Goal: Leave review/rating: Share an evaluation or opinion about a product, service, or content

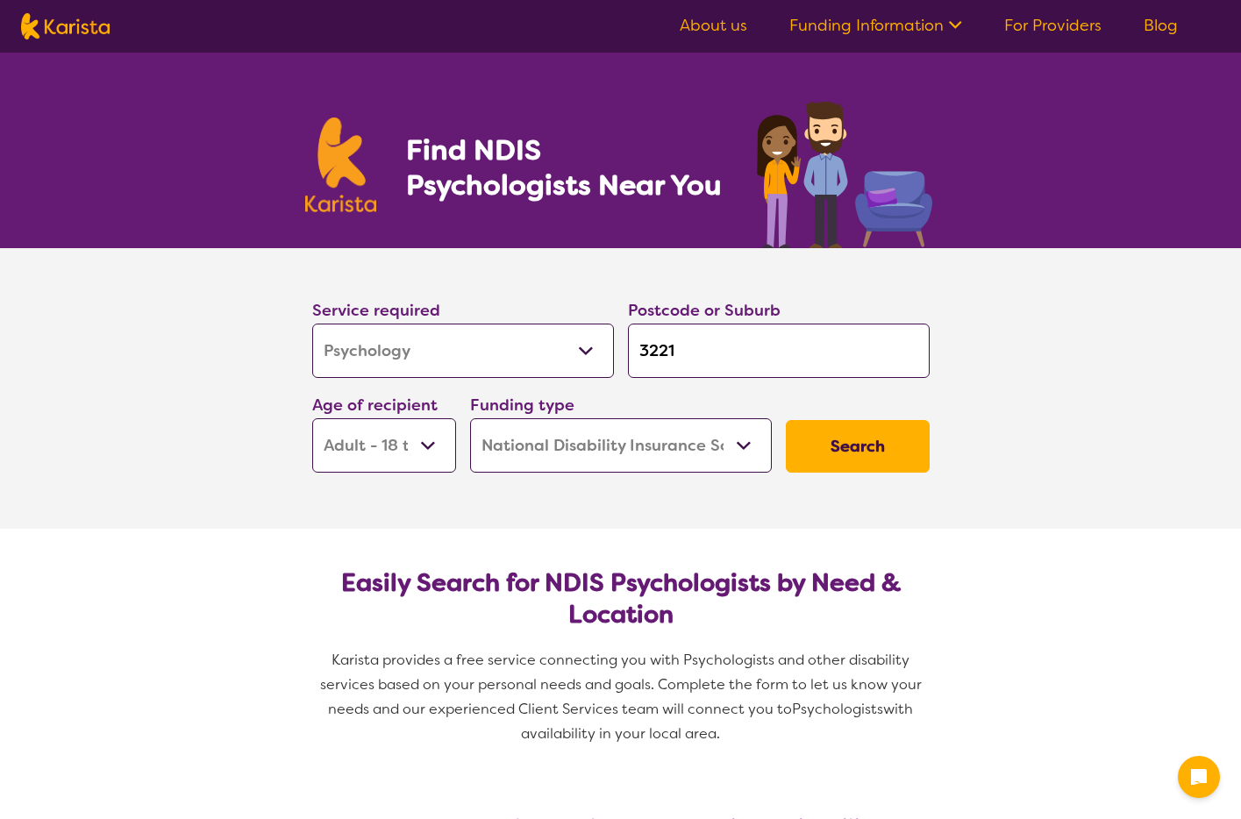
select select "Psychology"
select select "AD"
select select "NDIS"
select select "Psychology"
select select "AD"
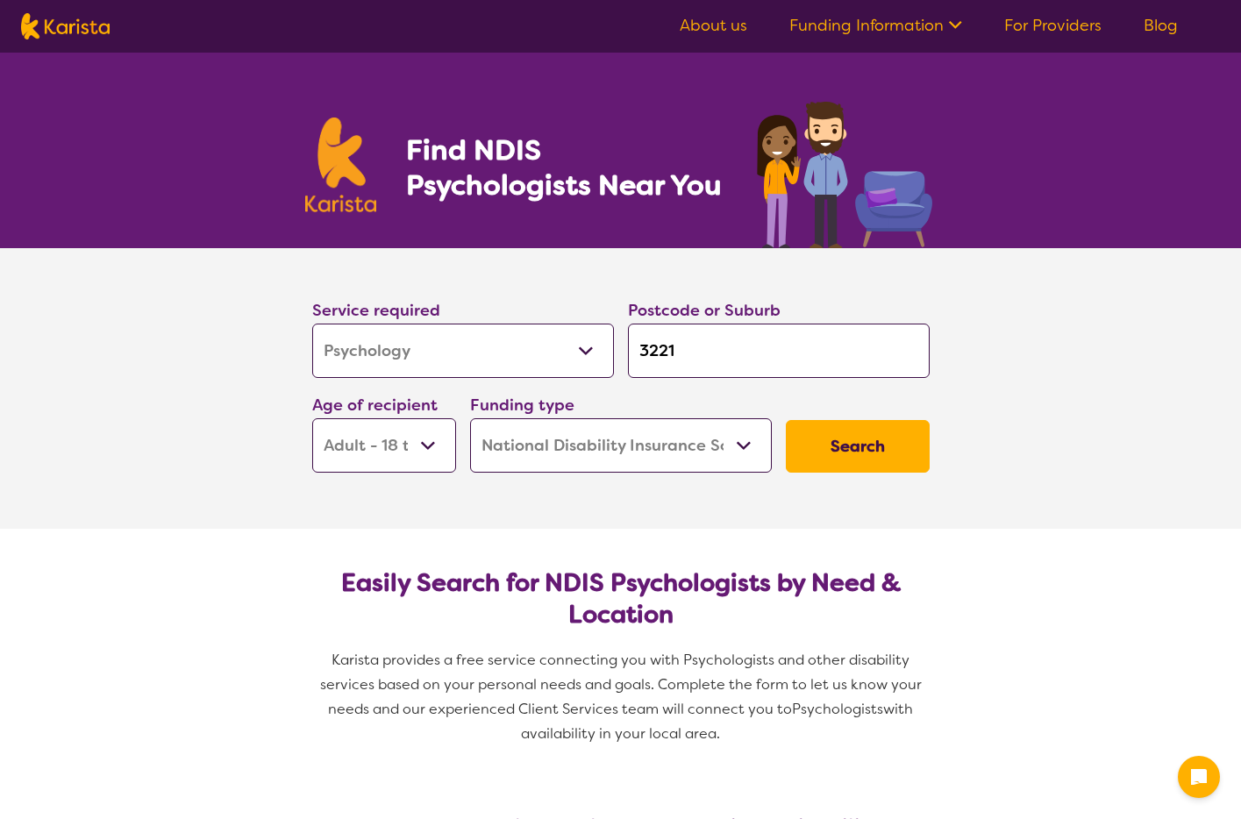
select select "NDIS"
click at [864, 449] on button "Search" at bounding box center [858, 446] width 144 height 53
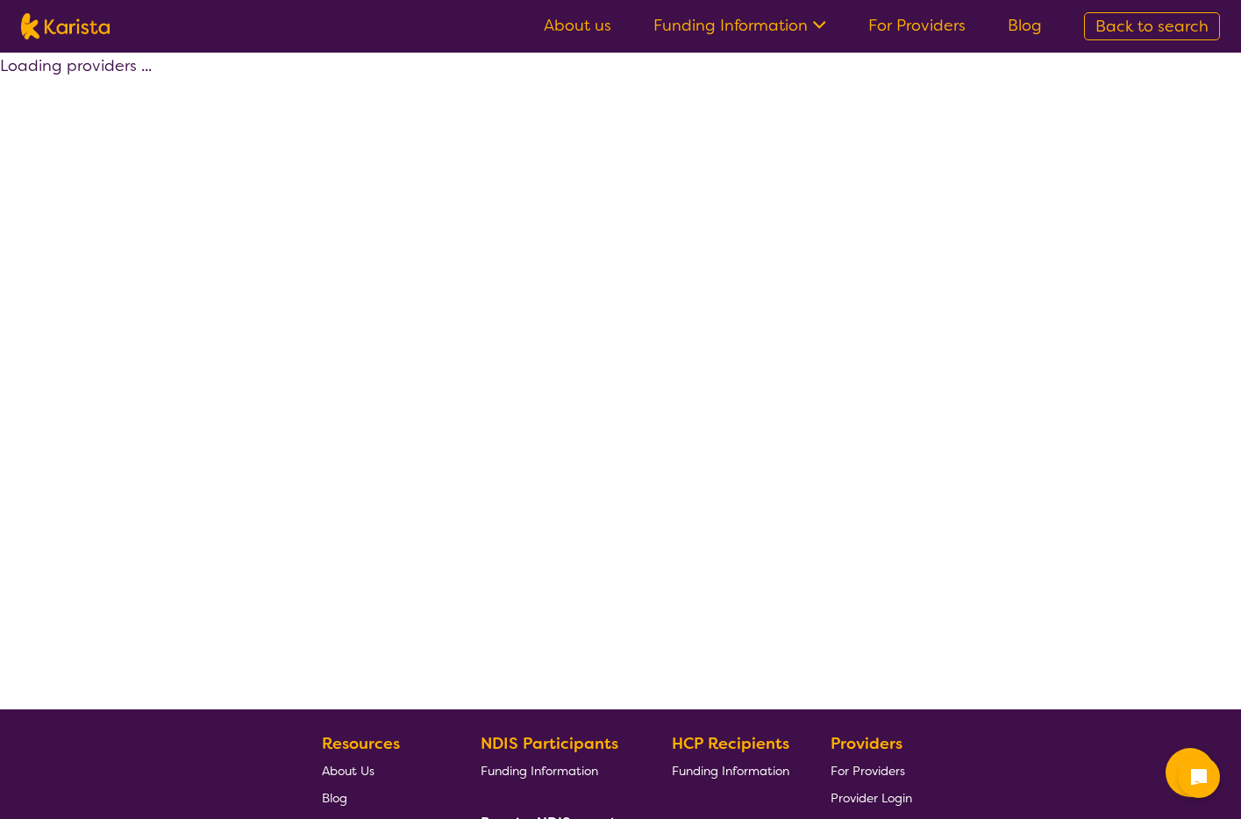
select select "by_score"
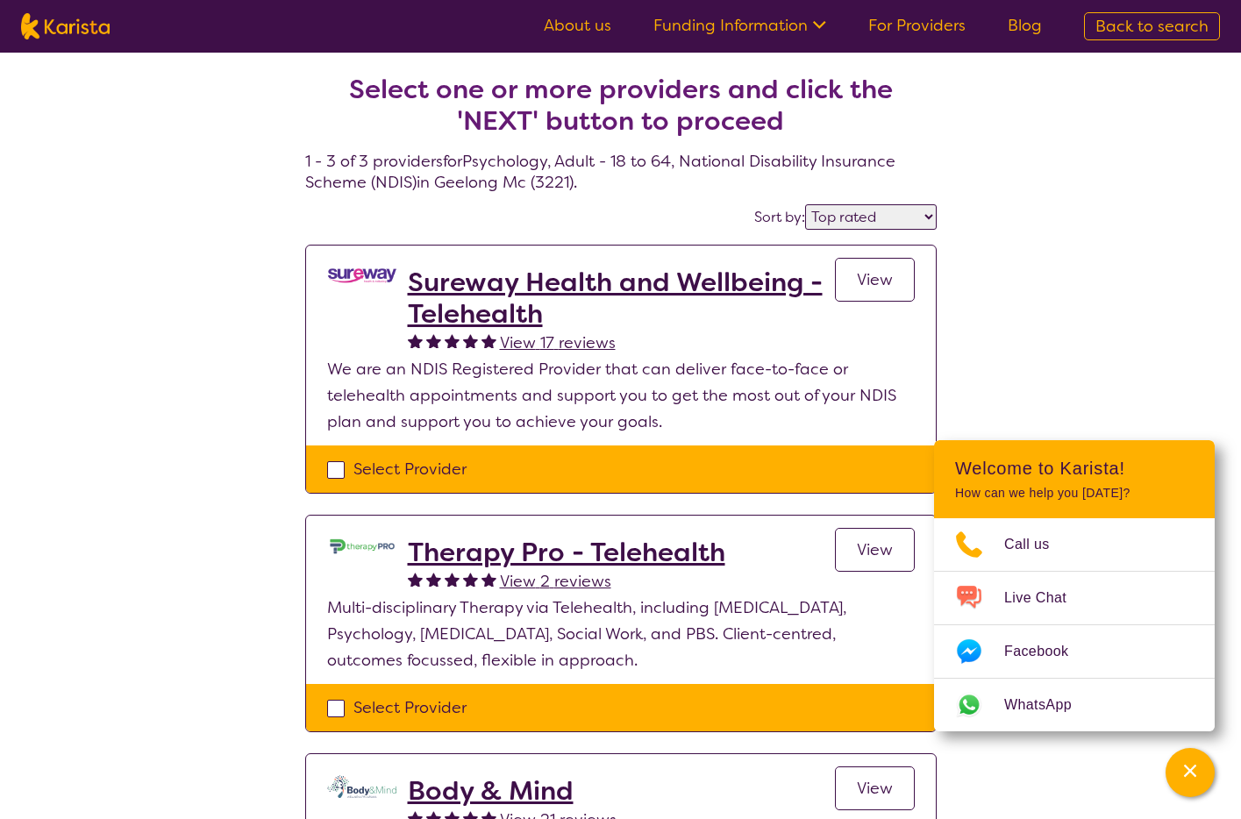
click at [1131, 18] on span "Back to search" at bounding box center [1151, 26] width 113 height 21
select select "Psychology"
select select "AD"
select select "NDIS"
select select "Psychology"
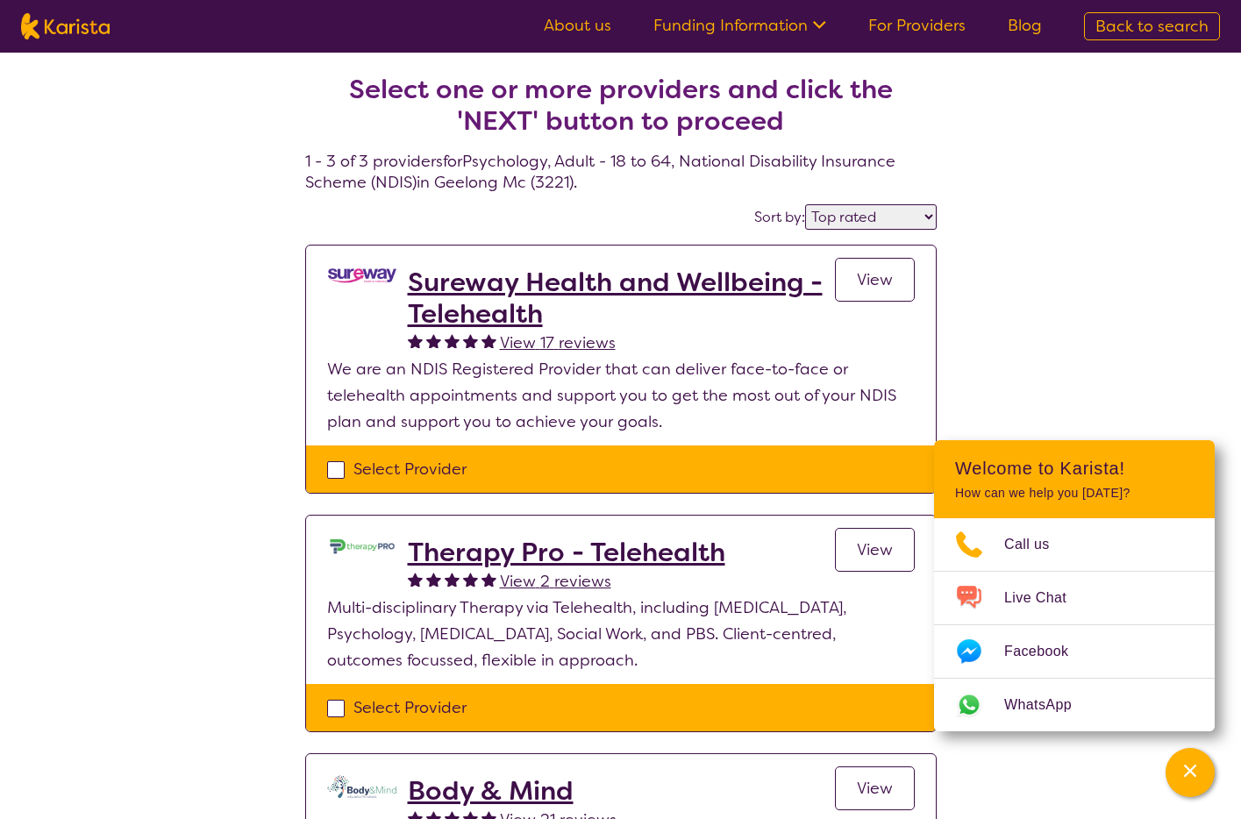
select select "AD"
select select "NDIS"
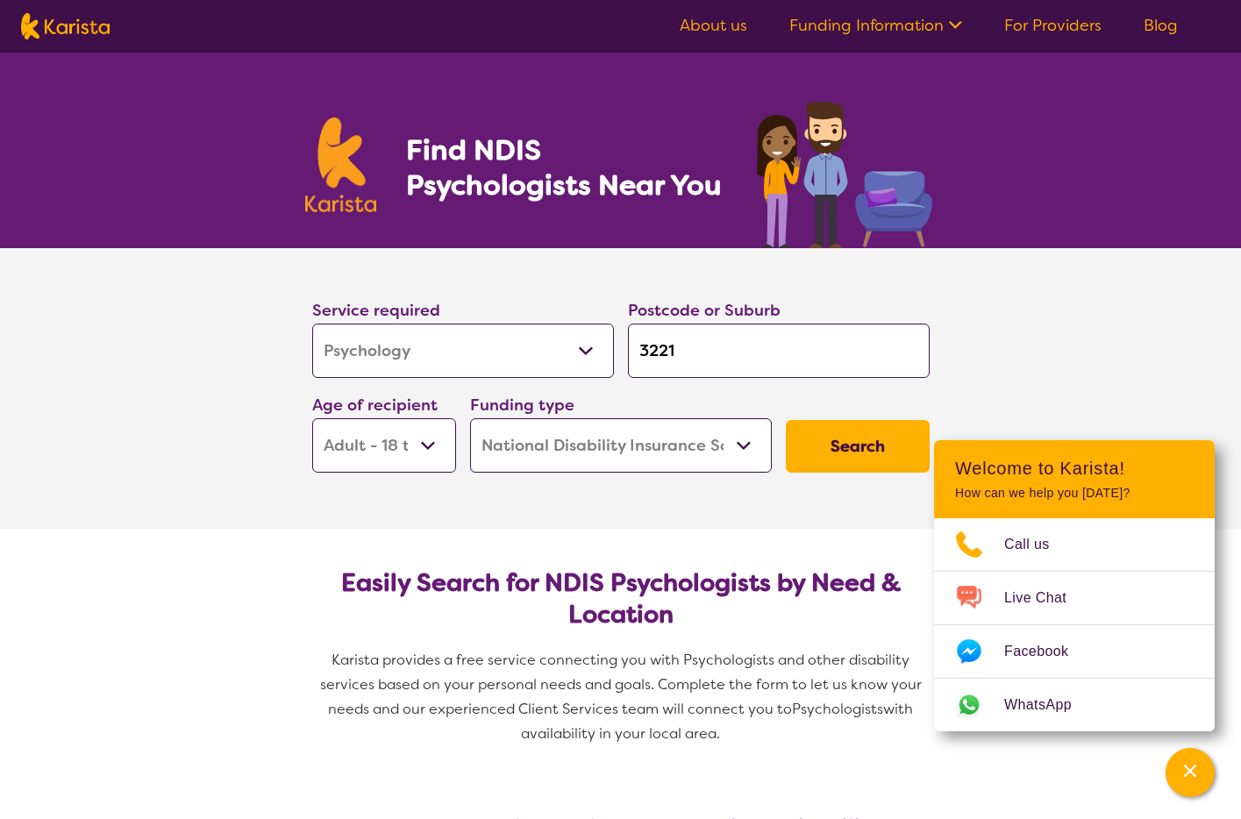
drag, startPoint x: 684, startPoint y: 352, endPoint x: 564, endPoint y: 344, distance: 120.4
click at [573, 345] on div "Service required Allied Health Assistant Assessment ([MEDICAL_DATA] or [MEDICAL…" at bounding box center [620, 384] width 631 height 189
type input "2"
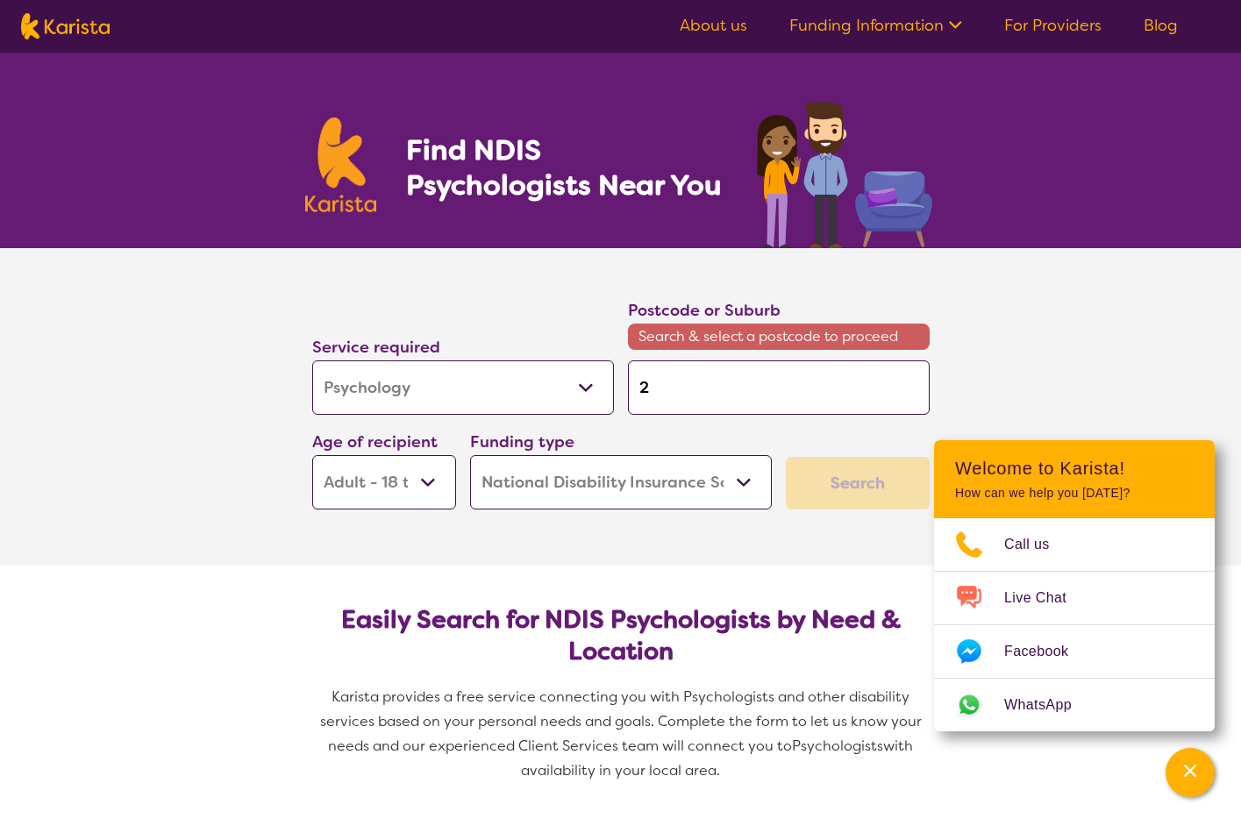
type input "20"
type input "203"
type input "2031"
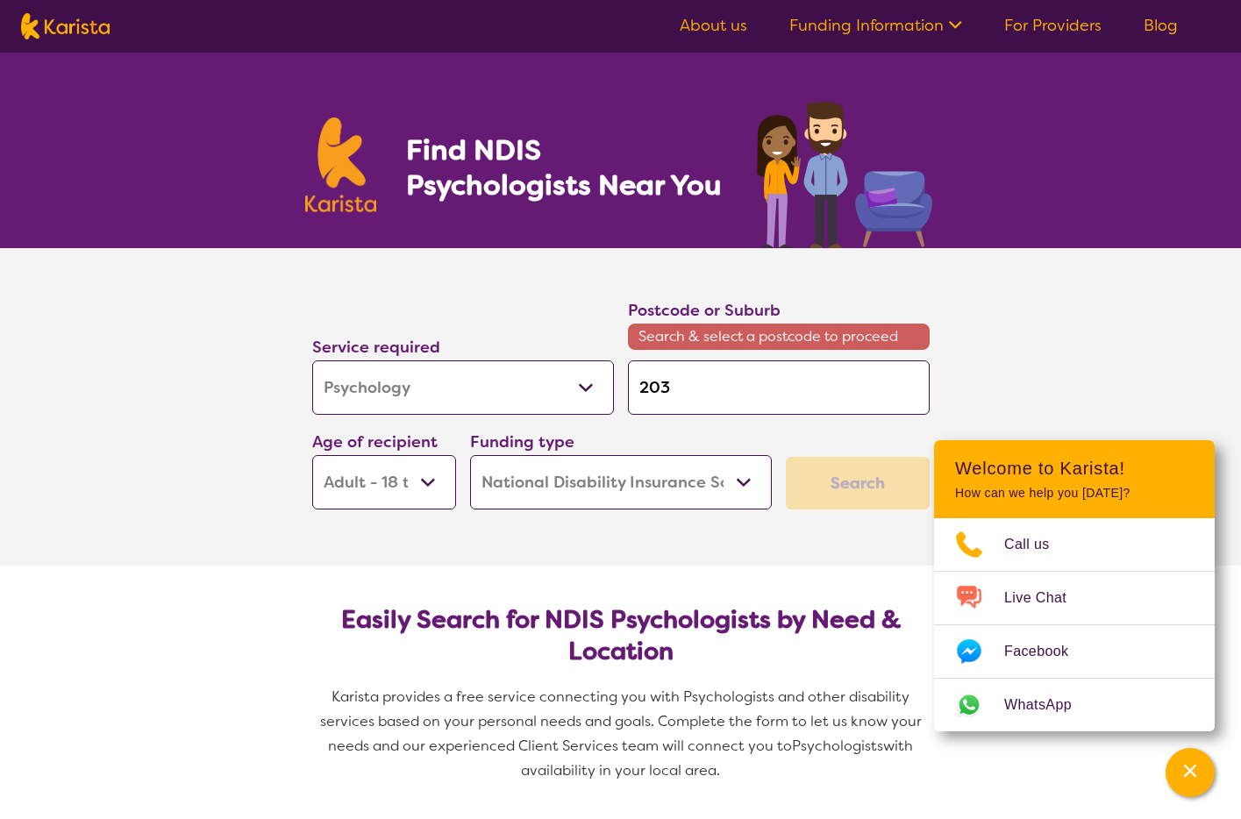
type input "2031"
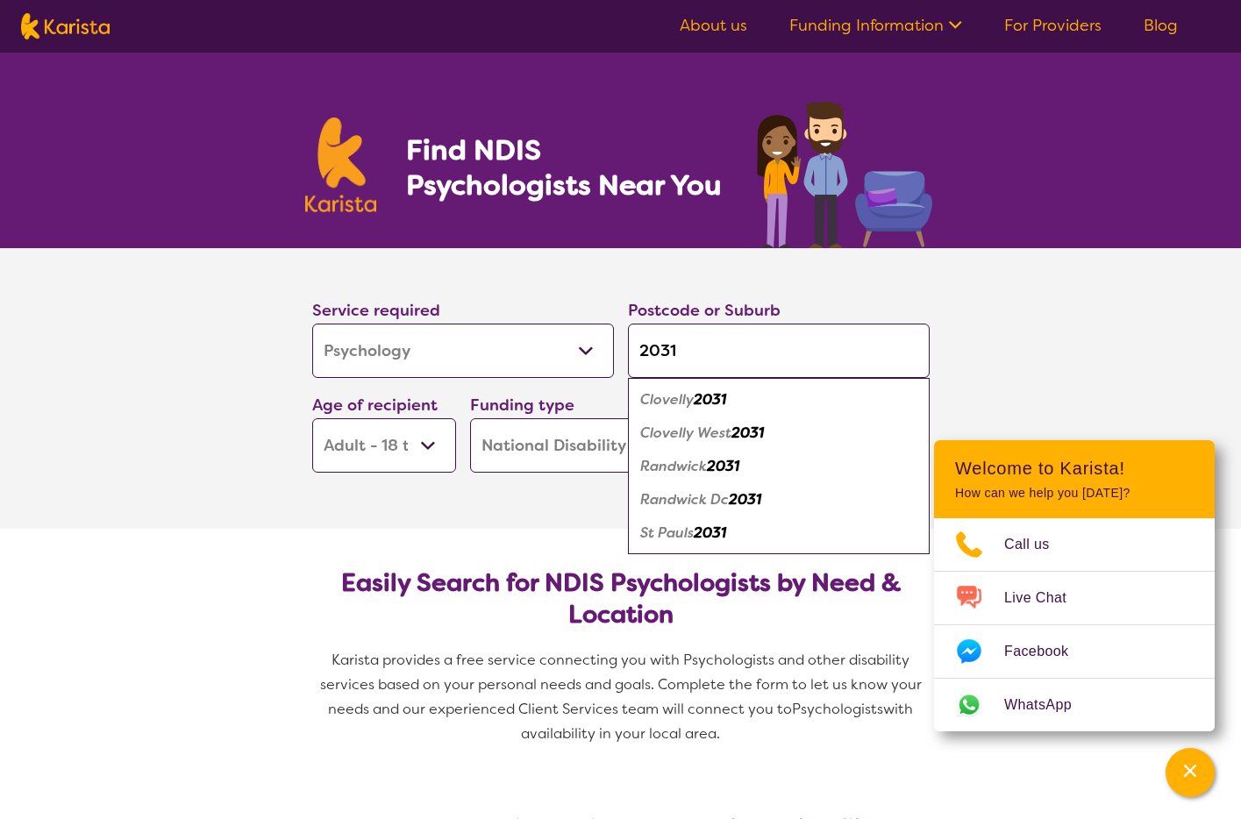
type input "2031"
click at [402, 343] on select "Allied Health Assistant Assessment ([MEDICAL_DATA] or [MEDICAL_DATA]) Behaviour…" at bounding box center [463, 351] width 302 height 54
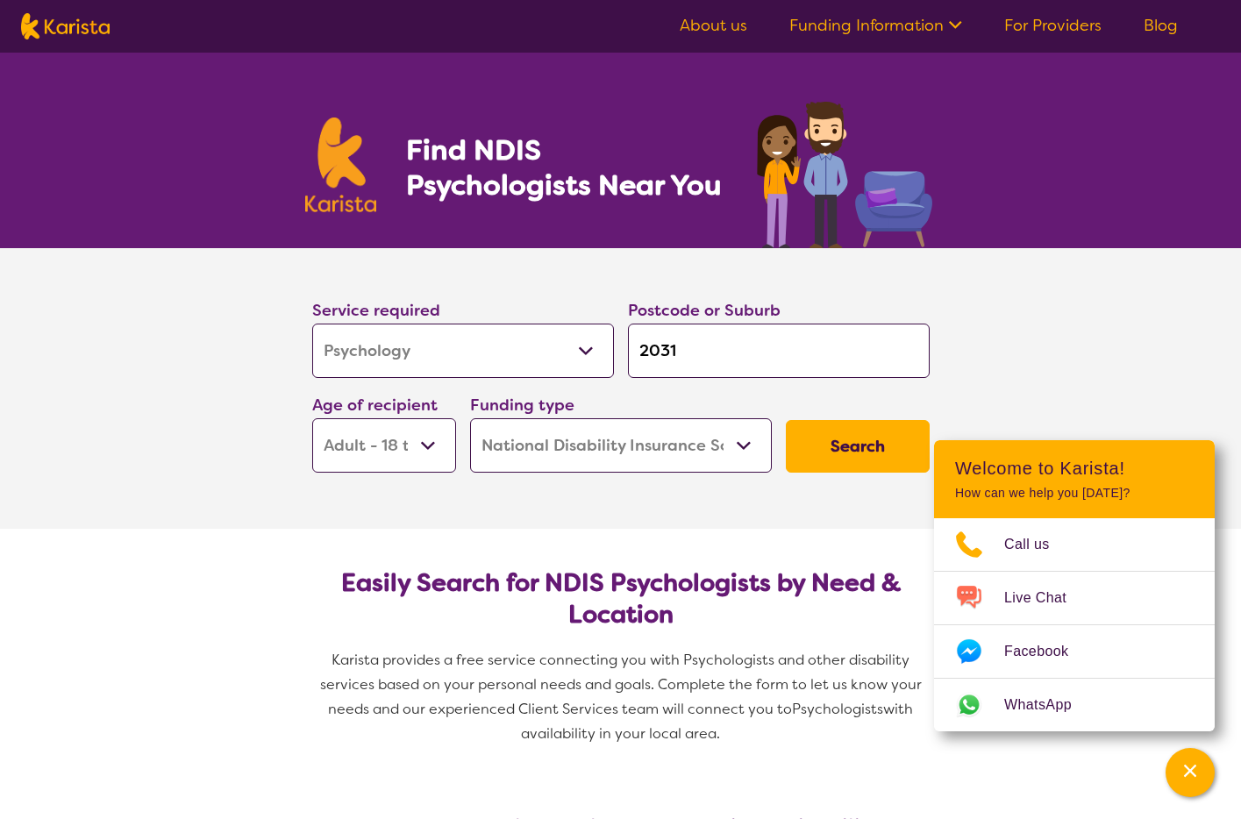
click at [312, 324] on select "Allied Health Assistant Assessment ([MEDICAL_DATA] or [MEDICAL_DATA]) Behaviour…" at bounding box center [463, 351] width 302 height 54
click at [830, 464] on button "Search" at bounding box center [858, 446] width 144 height 53
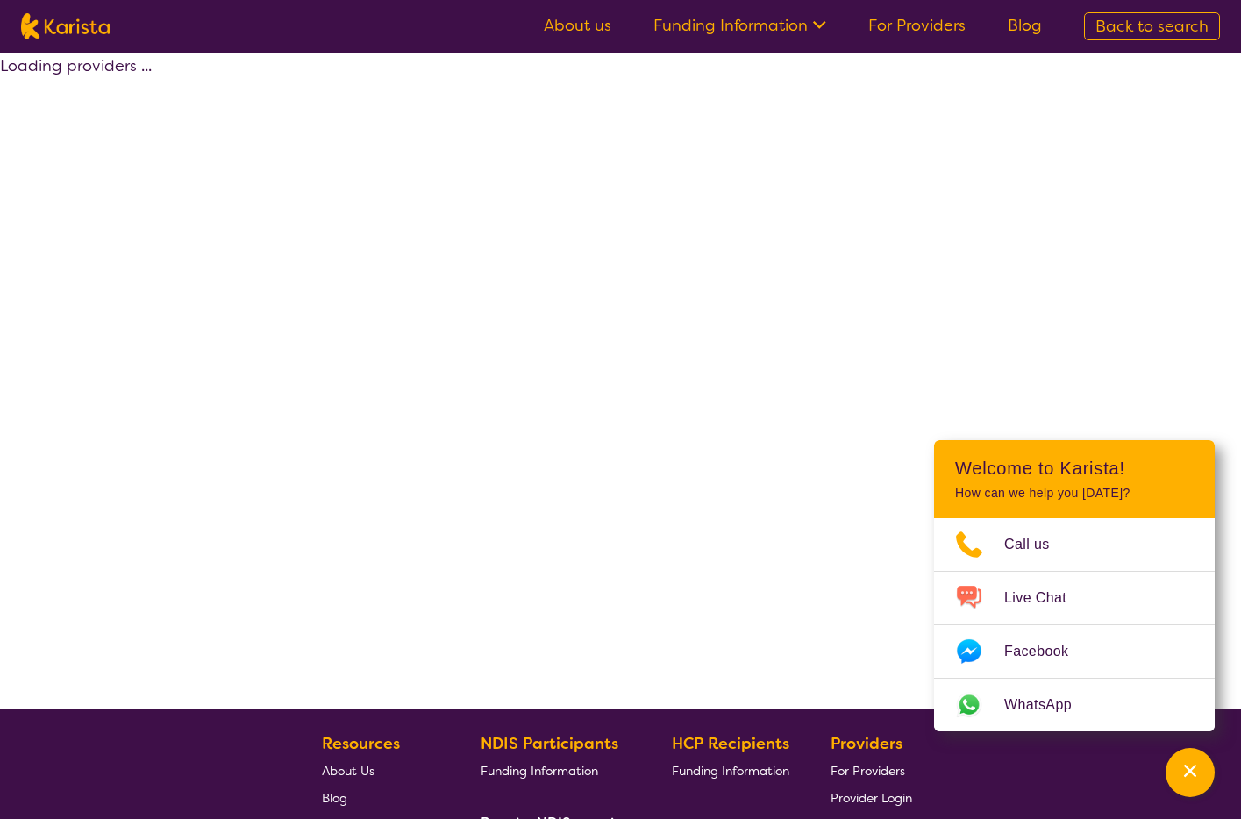
select select "by_score"
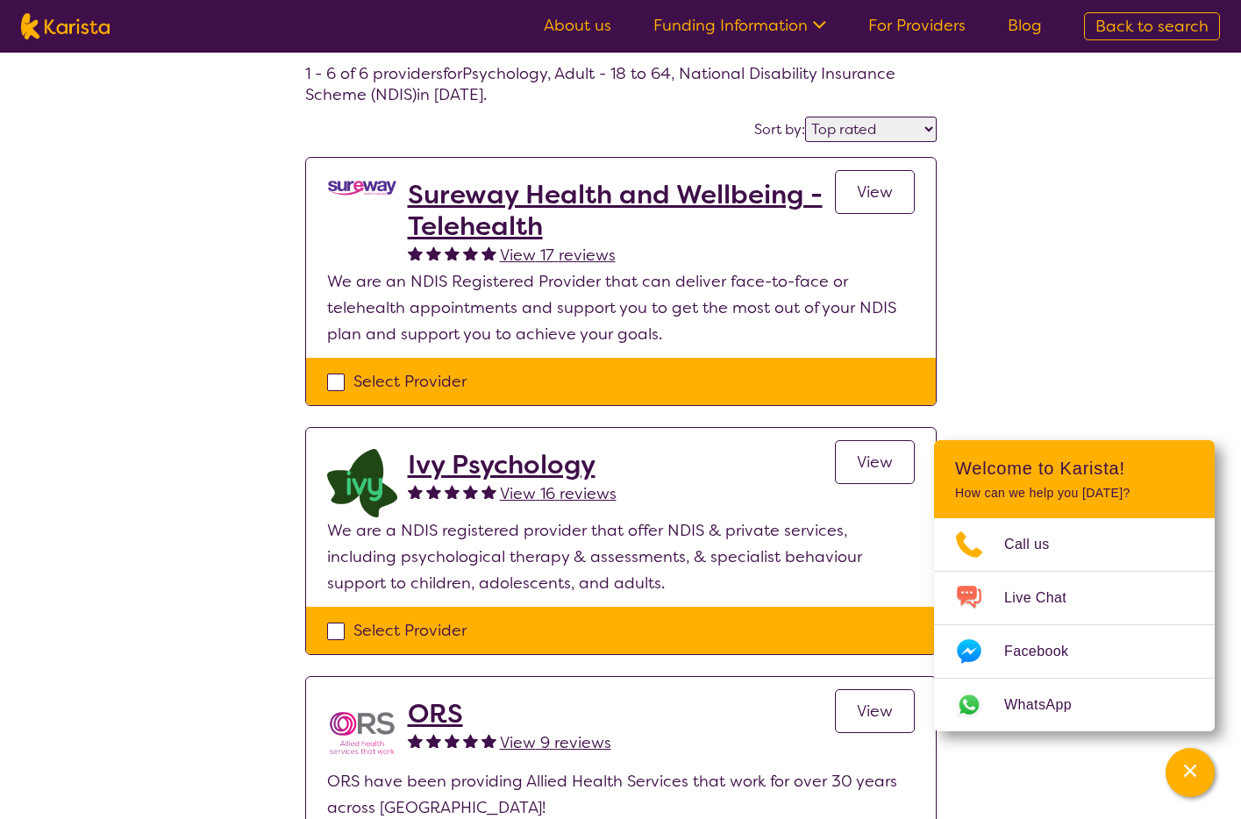
scroll to position [91, 0]
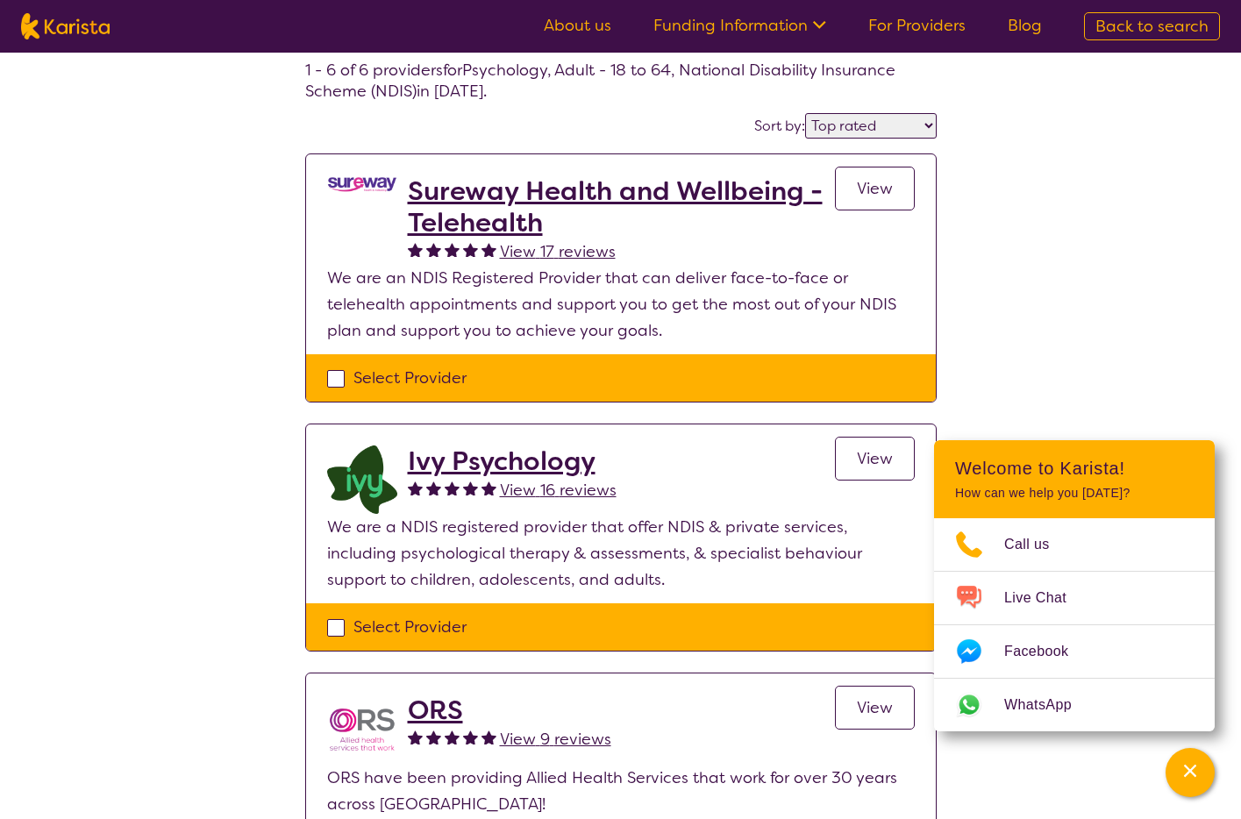
click at [510, 450] on h2 "Ivy Psychology" at bounding box center [512, 461] width 209 height 32
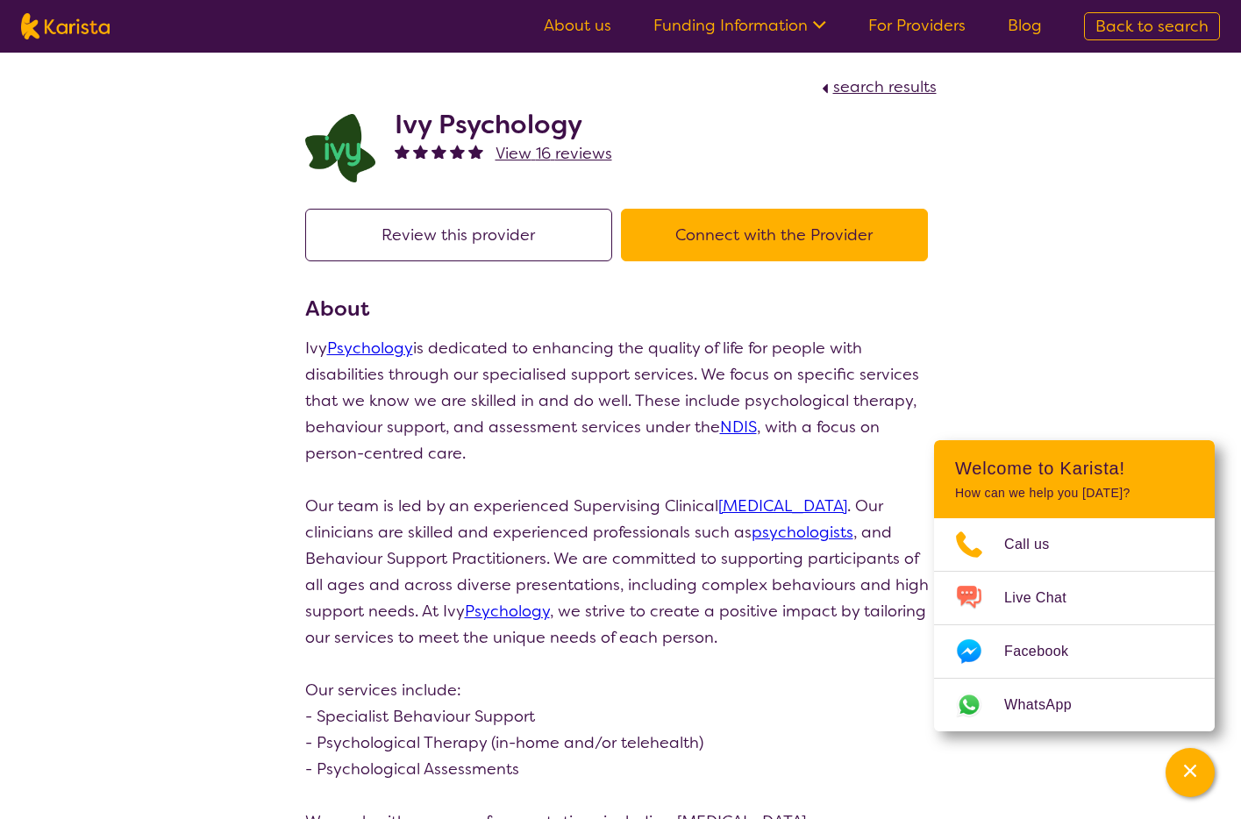
click at [454, 233] on button "Review this provider" at bounding box center [458, 235] width 307 height 53
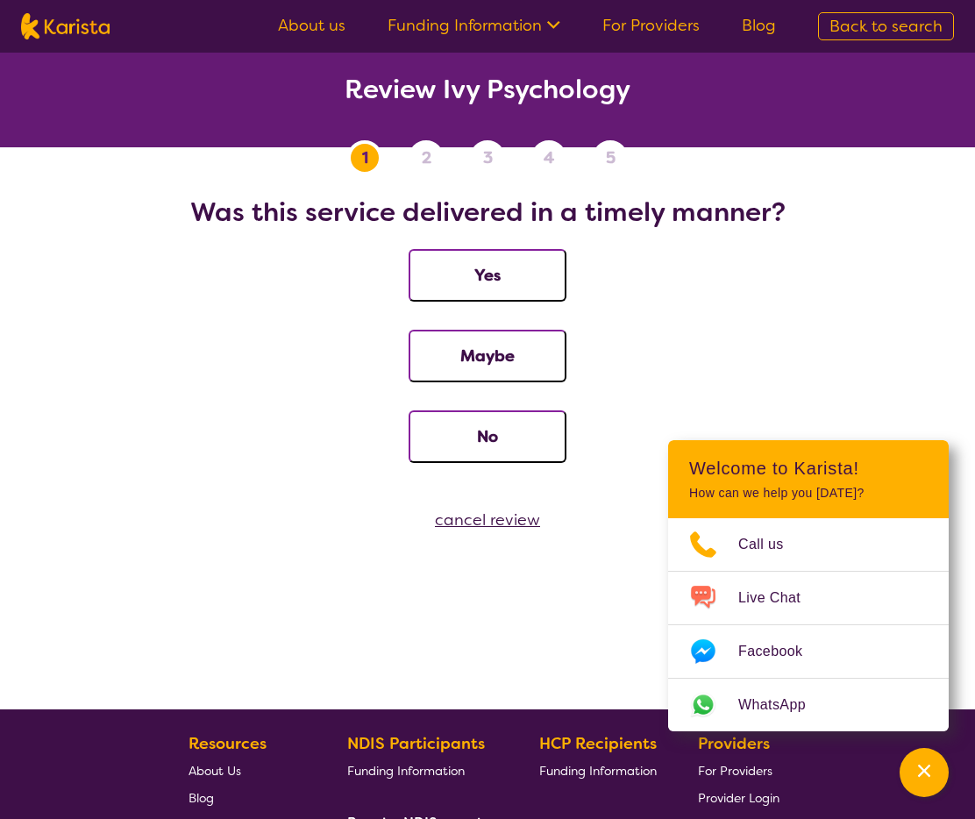
click at [488, 270] on button "Yes" at bounding box center [488, 275] width 158 height 53
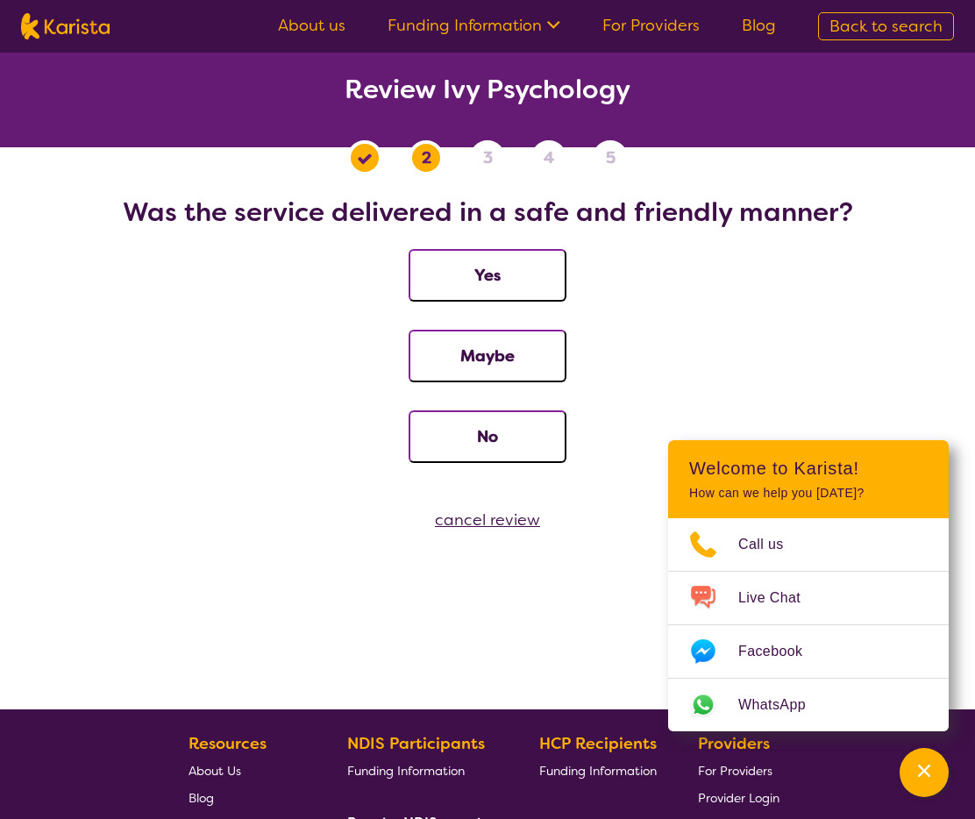
click at [495, 281] on button "Yes" at bounding box center [488, 275] width 158 height 53
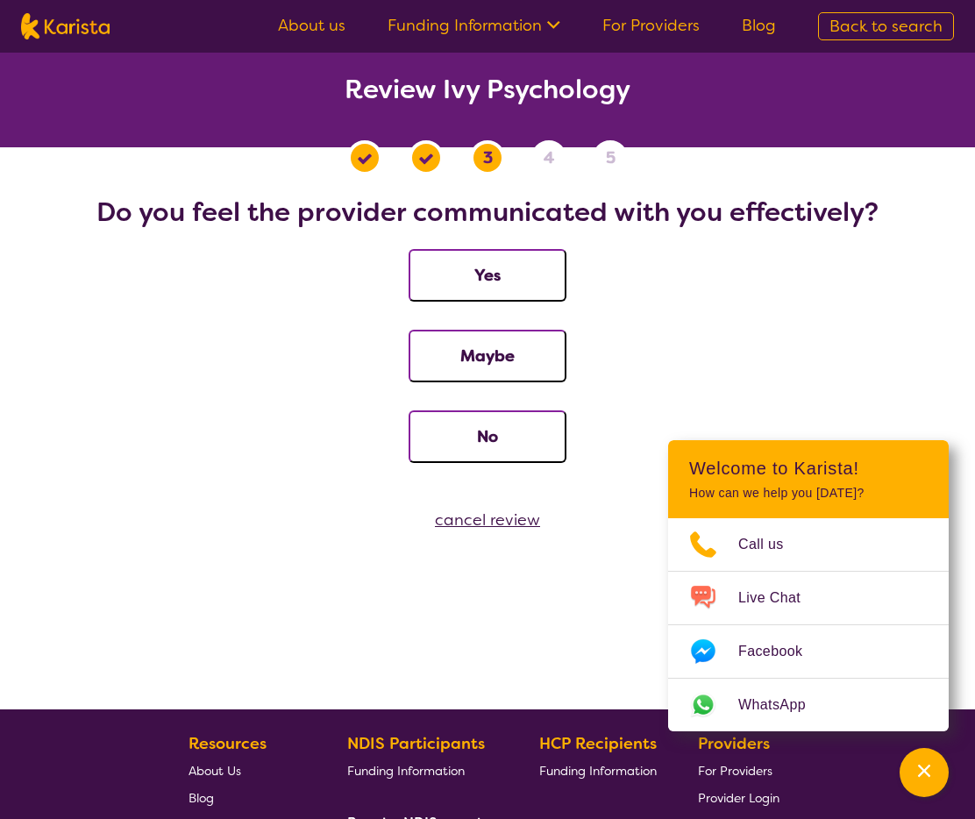
click at [500, 276] on button "Yes" at bounding box center [488, 275] width 158 height 53
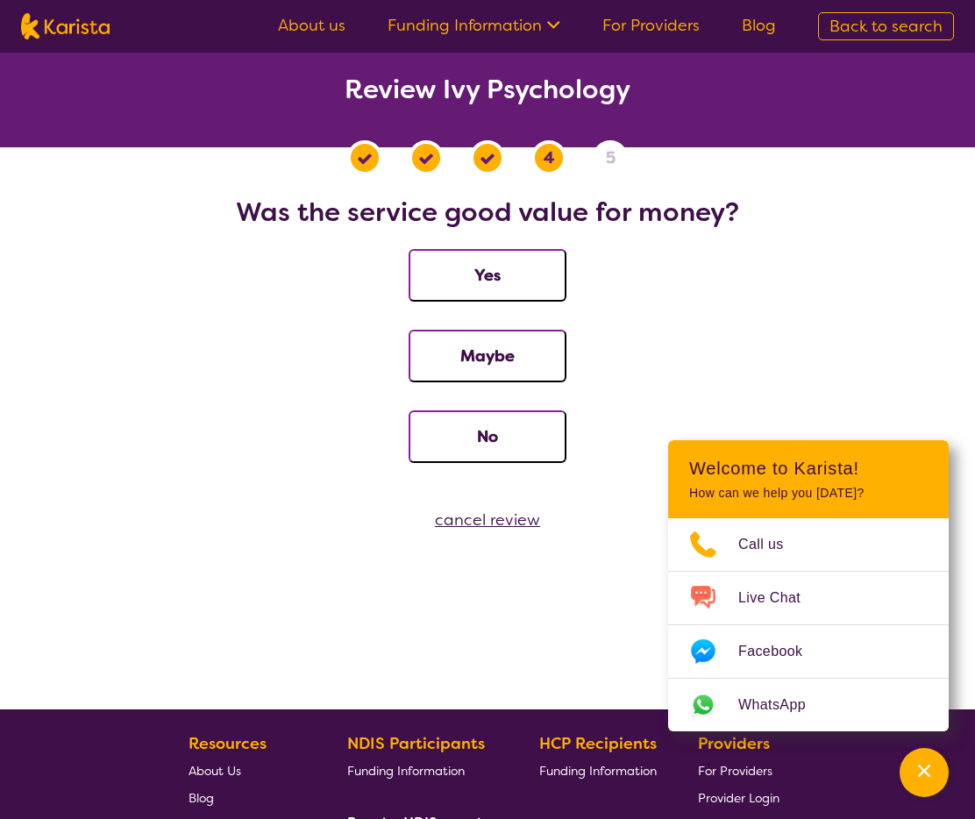
click at [500, 276] on button "Yes" at bounding box center [488, 275] width 158 height 53
click at [501, 279] on button "Yes" at bounding box center [488, 275] width 158 height 53
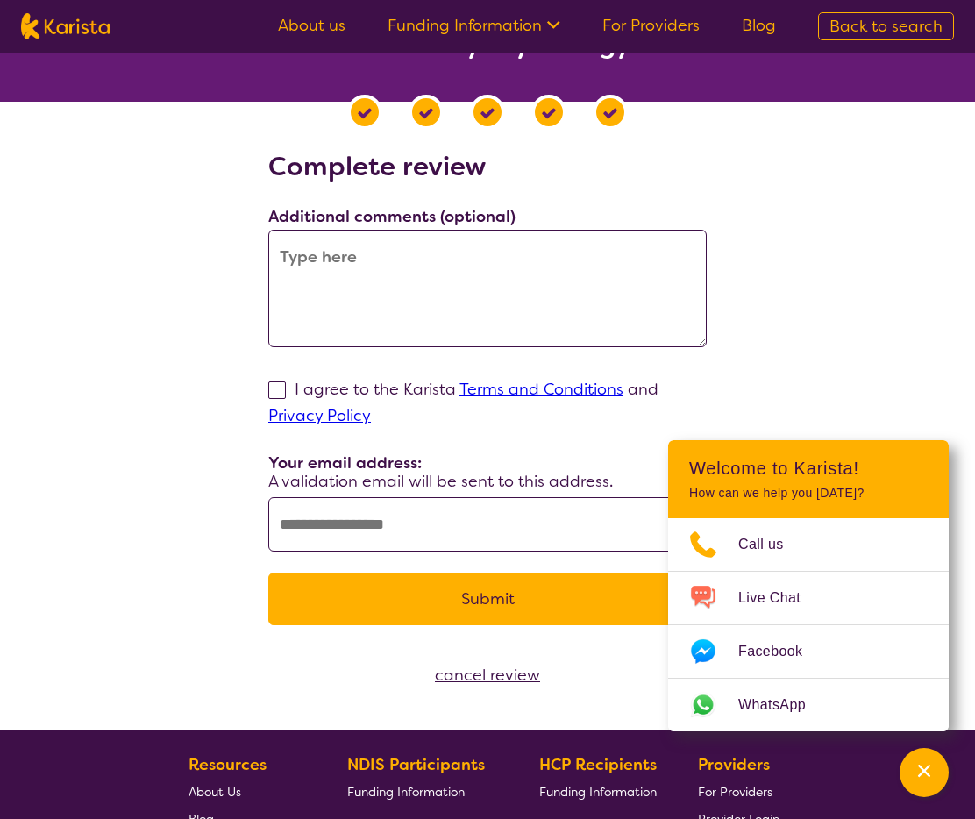
scroll to position [45, 0]
